Goal: Navigation & Orientation: Go to known website

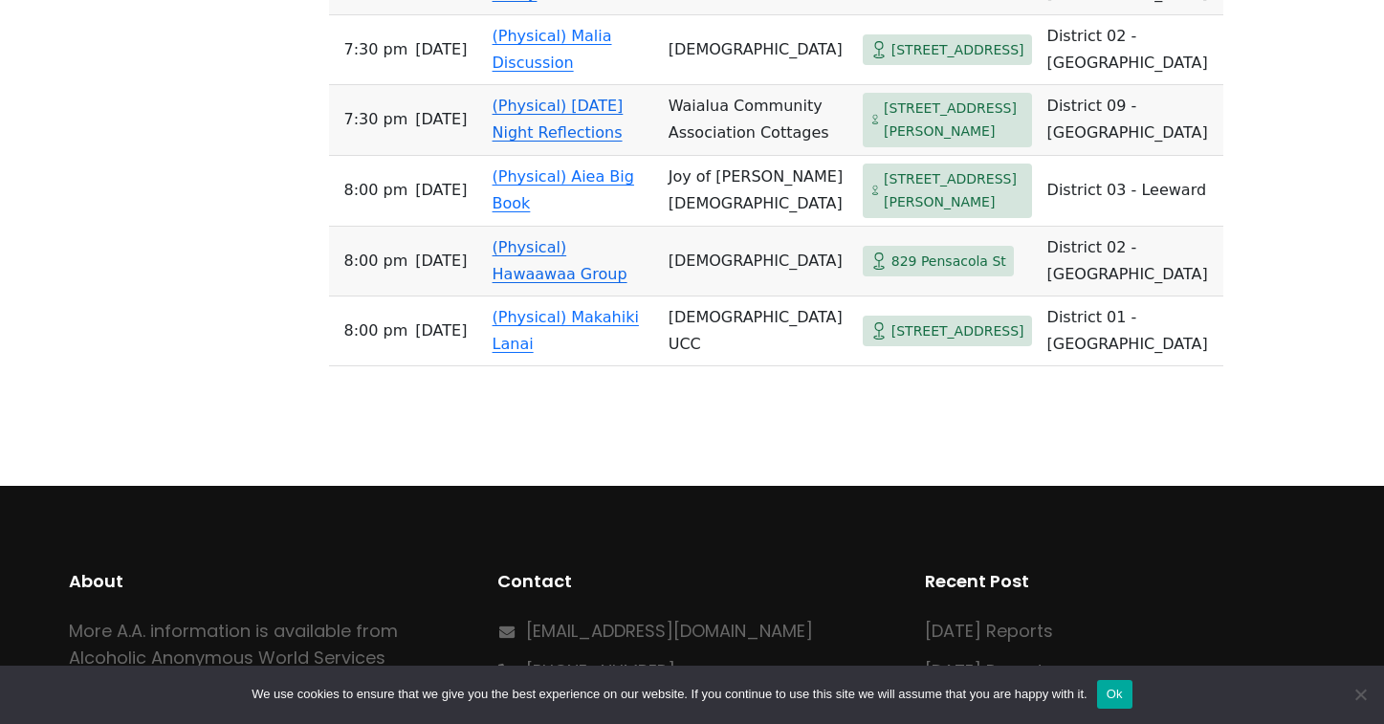
scroll to position [4919, 0]
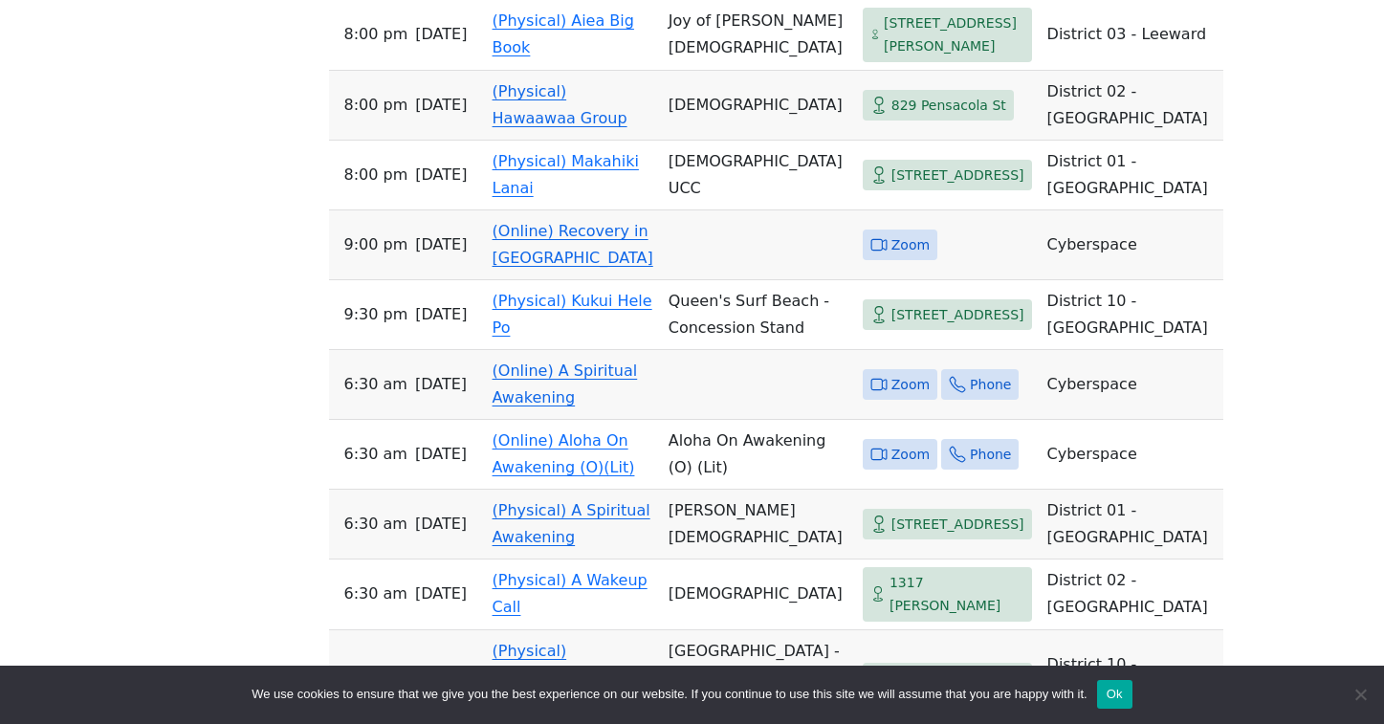
click at [1132, 695] on button "Ok" at bounding box center [1114, 694] width 35 height 29
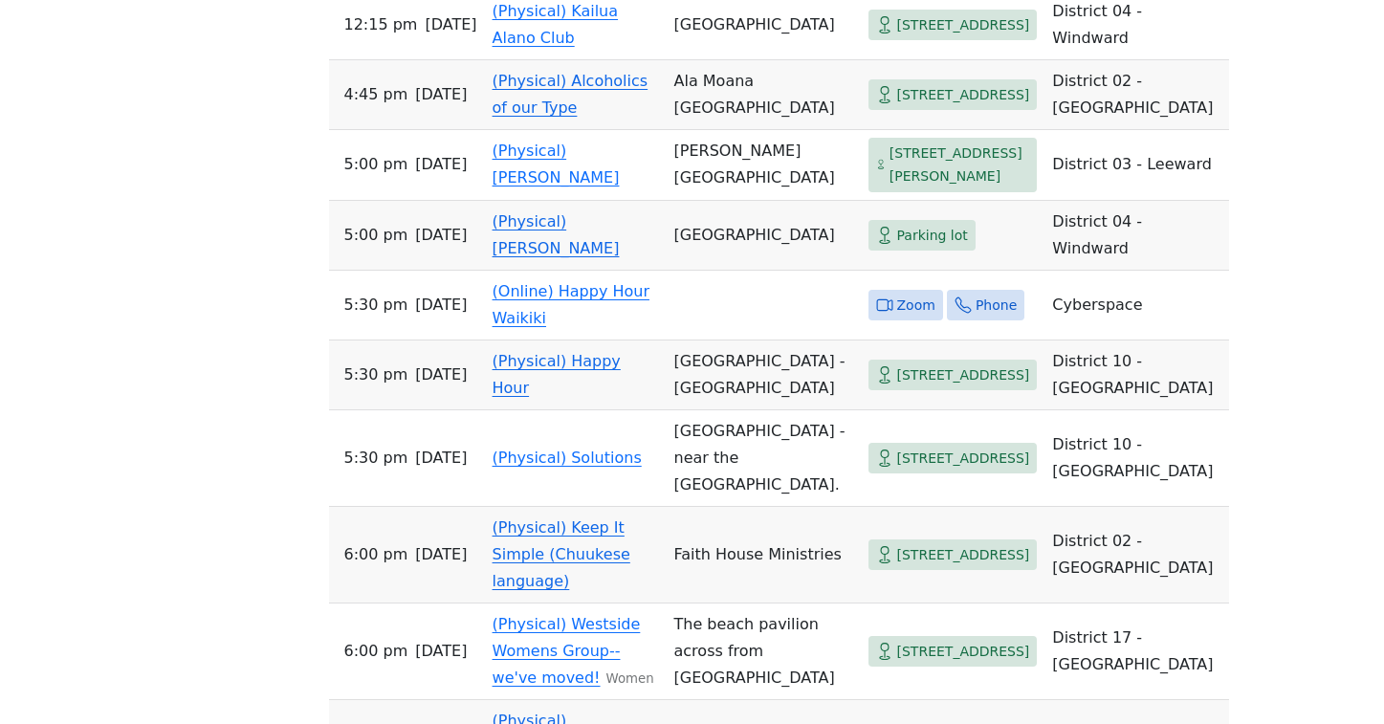
scroll to position [0, 0]
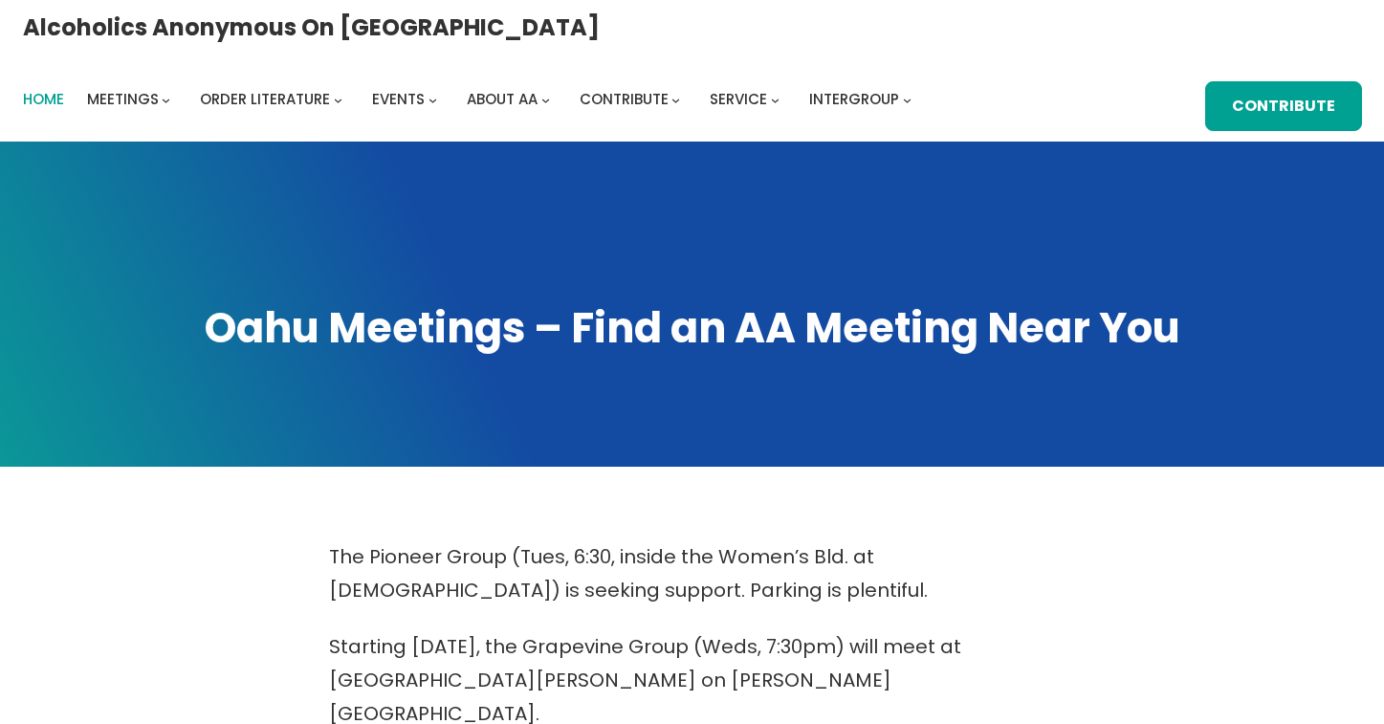
click at [64, 89] on span "Home" at bounding box center [43, 99] width 41 height 20
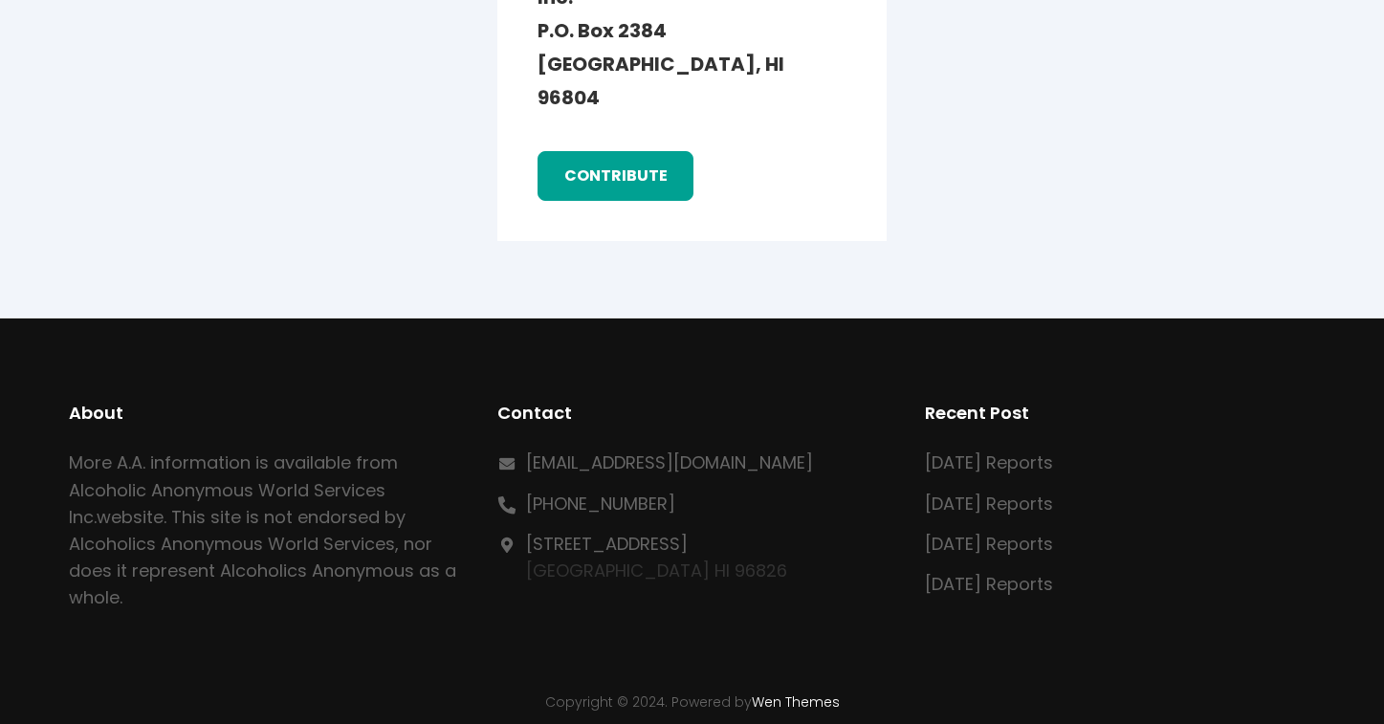
scroll to position [3249, 0]
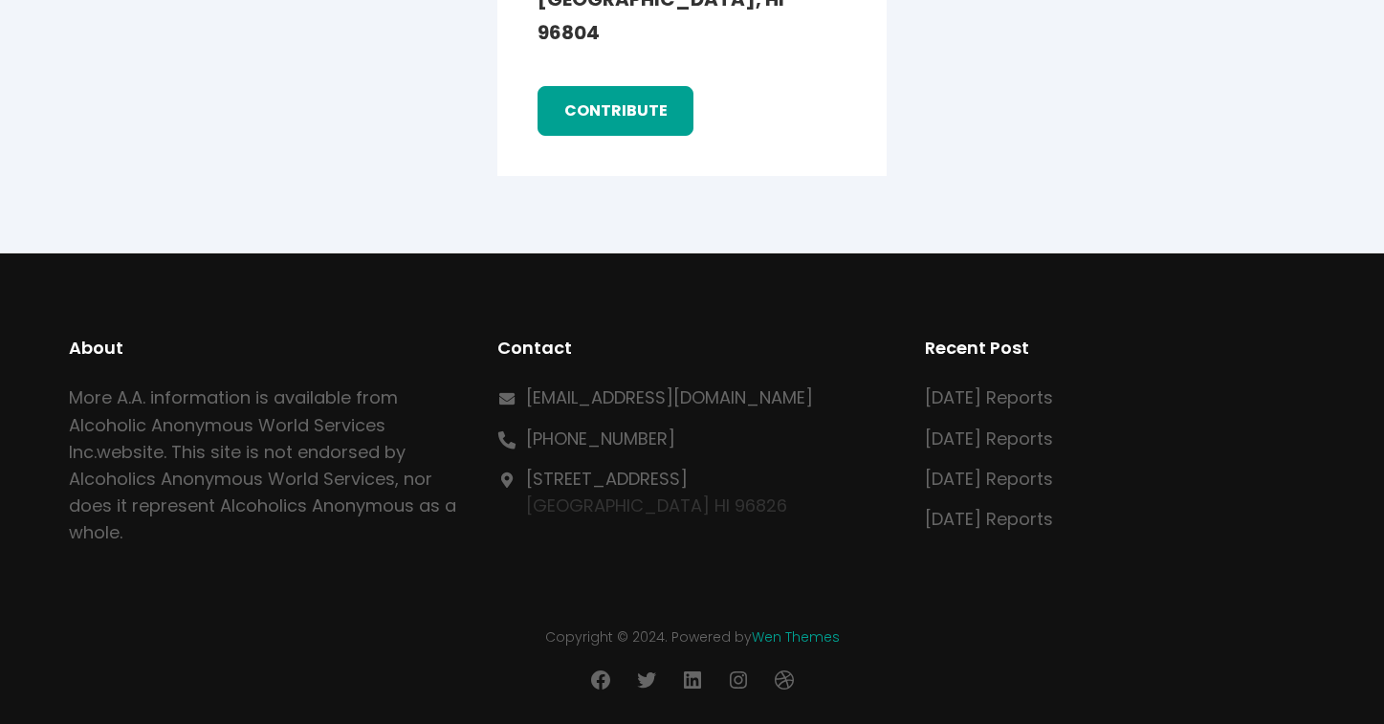
click at [770, 643] on link "Wen Themes" at bounding box center [796, 636] width 88 height 19
